Goal: Check status

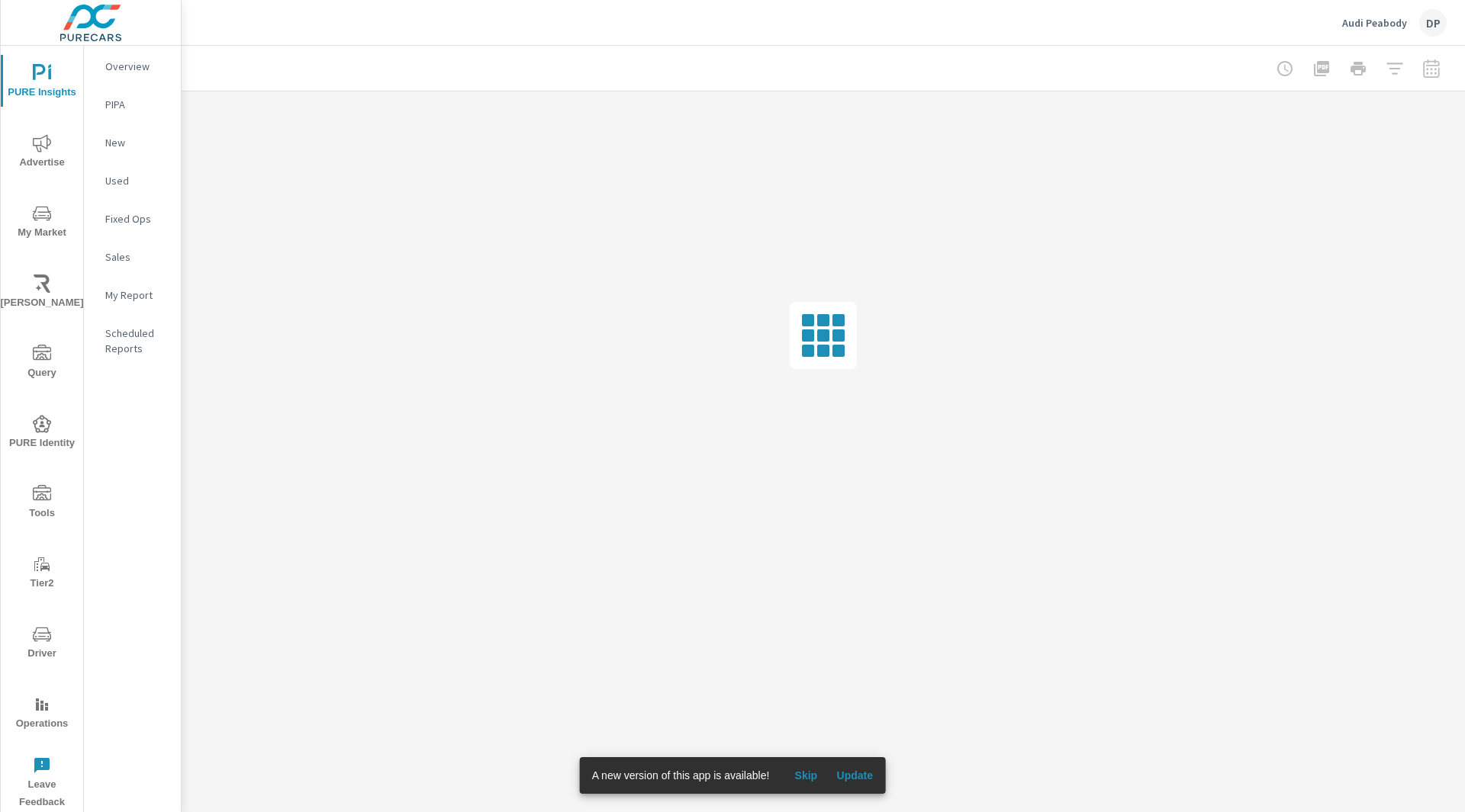
click at [798, 775] on span "Skip" at bounding box center [805, 775] width 37 height 14
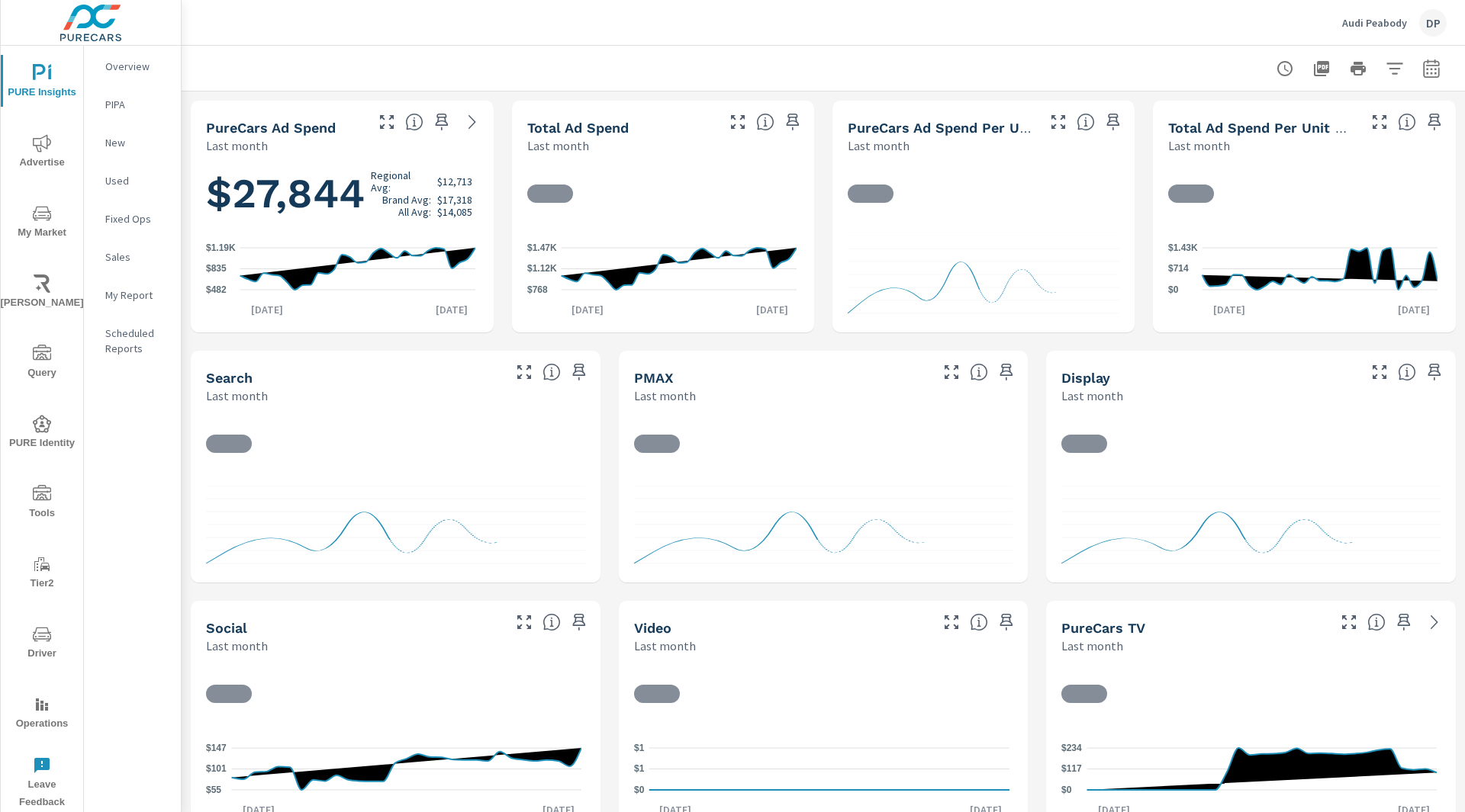
scroll to position [530, 0]
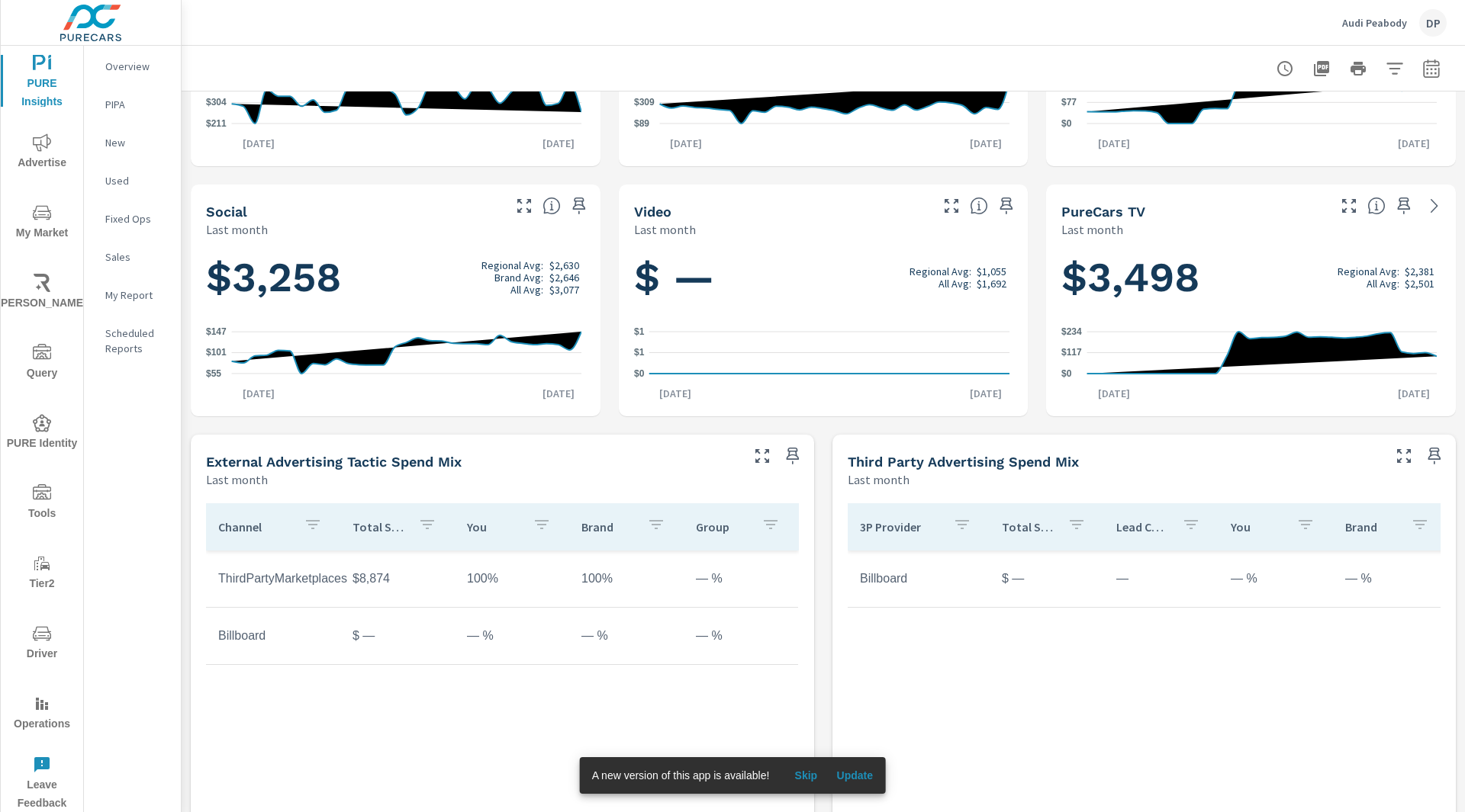
scroll to position [417, 0]
click at [1426, 73] on icon "button" at bounding box center [1431, 70] width 10 height 6
select select "Last month"
click at [1426, 73] on icon "button" at bounding box center [1431, 70] width 10 height 6
